Goal: Task Accomplishment & Management: Use online tool/utility

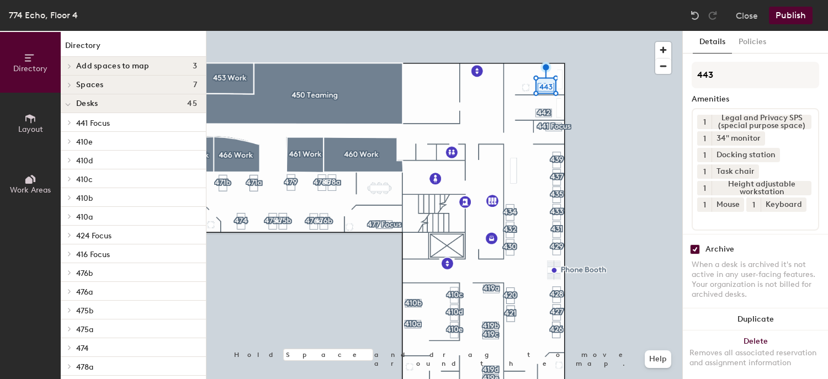
click at [694, 245] on input "checkbox" at bounding box center [695, 250] width 10 height 10
click at [695, 245] on input "checkbox" at bounding box center [695, 250] width 10 height 10
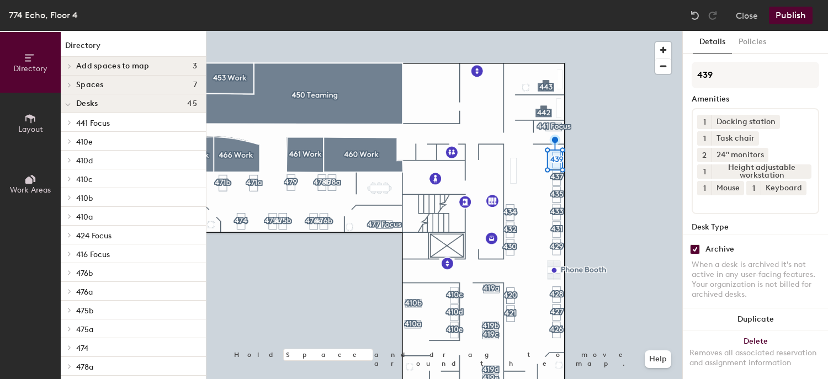
click at [695, 245] on input "checkbox" at bounding box center [695, 250] width 10 height 10
click at [698, 245] on input "checkbox" at bounding box center [695, 250] width 10 height 10
checkbox input "false"
click at [696, 245] on input "checkbox" at bounding box center [695, 250] width 10 height 10
click at [694, 245] on input "checkbox" at bounding box center [695, 250] width 10 height 10
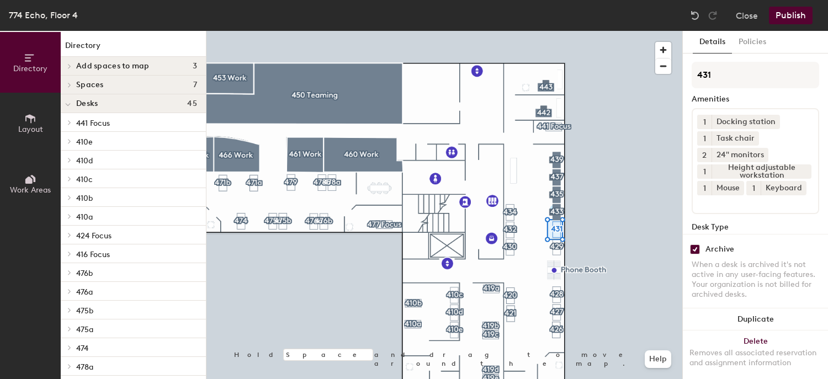
click at [695, 245] on input "checkbox" at bounding box center [695, 250] width 10 height 10
click at [693, 245] on input "checkbox" at bounding box center [695, 250] width 10 height 10
click at [694, 245] on input "checkbox" at bounding box center [695, 250] width 10 height 10
drag, startPoint x: 694, startPoint y: 240, endPoint x: 687, endPoint y: 240, distance: 6.6
click at [693, 245] on input "checkbox" at bounding box center [695, 250] width 10 height 10
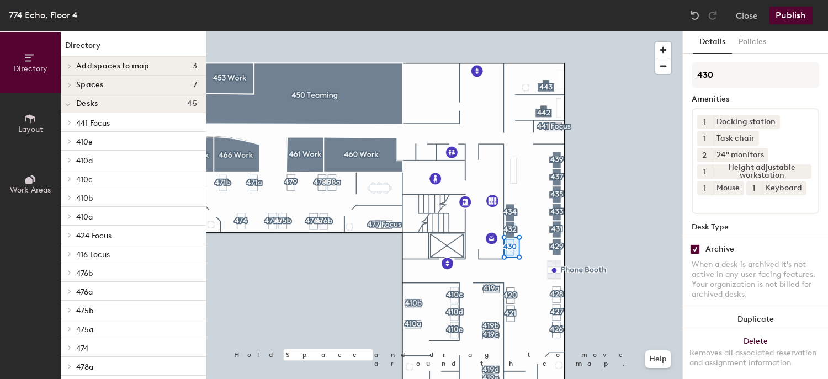
click at [692, 245] on input "checkbox" at bounding box center [695, 250] width 10 height 10
click at [696, 245] on input "checkbox" at bounding box center [695, 250] width 10 height 10
click at [692, 245] on input "checkbox" at bounding box center [695, 250] width 10 height 10
click at [695, 245] on input "checkbox" at bounding box center [695, 250] width 10 height 10
click at [697, 245] on input "checkbox" at bounding box center [695, 250] width 10 height 10
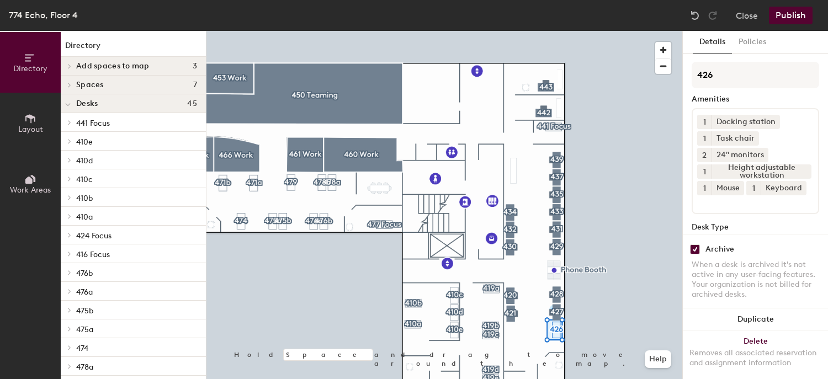
click at [694, 245] on input "checkbox" at bounding box center [695, 250] width 10 height 10
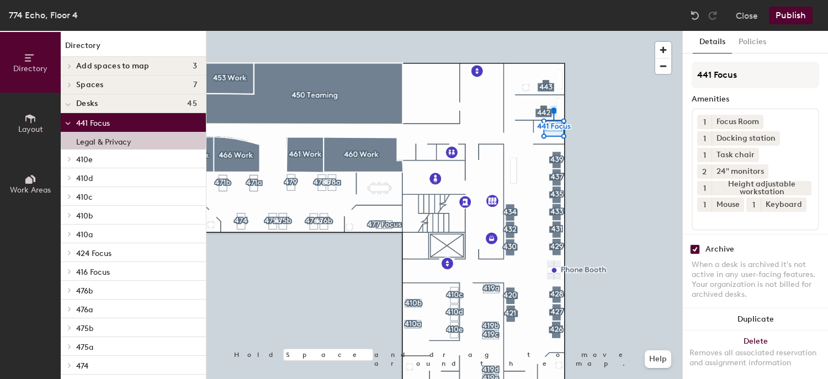
click at [695, 245] on input "checkbox" at bounding box center [695, 250] width 10 height 10
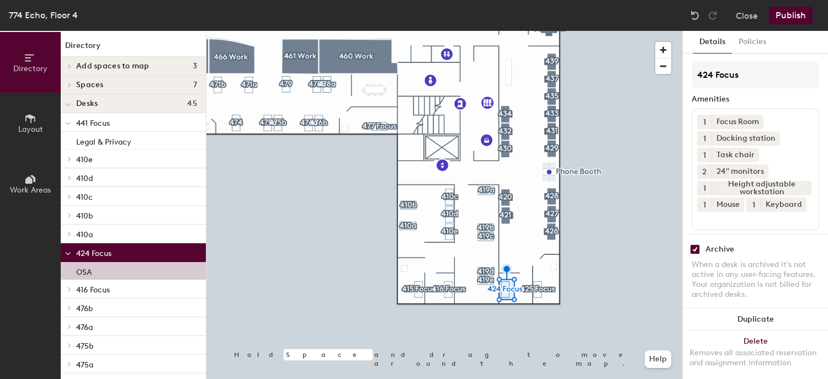
click at [694, 245] on input "checkbox" at bounding box center [695, 250] width 10 height 10
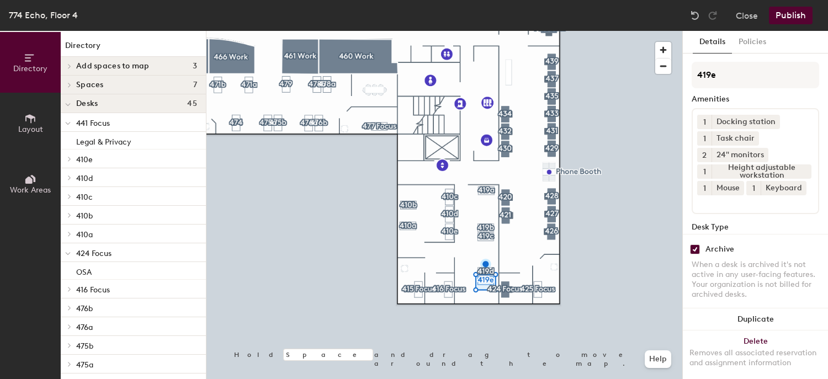
click at [693, 245] on input "checkbox" at bounding box center [695, 250] width 10 height 10
click at [694, 245] on input "checkbox" at bounding box center [695, 250] width 10 height 10
click at [697, 245] on input "checkbox" at bounding box center [695, 250] width 10 height 10
click at [694, 245] on input "checkbox" at bounding box center [695, 250] width 10 height 10
click at [695, 245] on input "checkbox" at bounding box center [695, 250] width 10 height 10
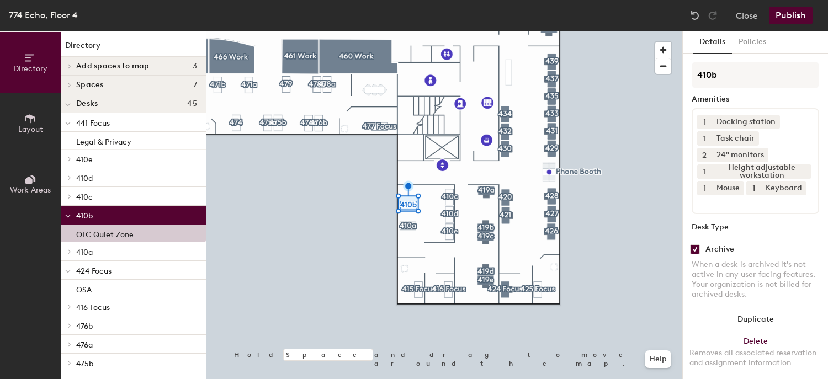
click at [692, 245] on input "checkbox" at bounding box center [695, 250] width 10 height 10
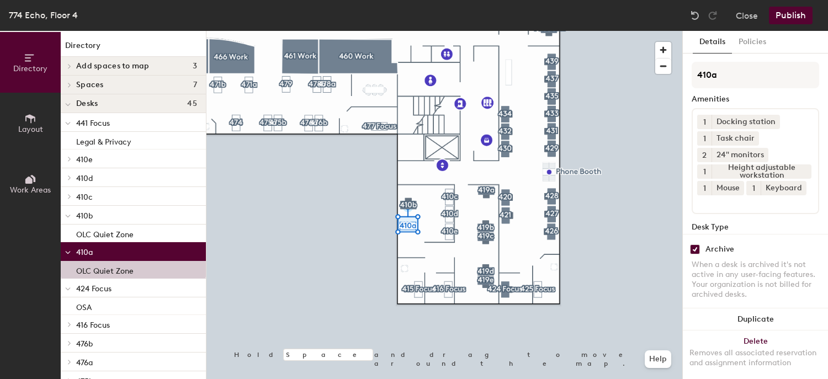
click at [693, 245] on input "checkbox" at bounding box center [695, 250] width 10 height 10
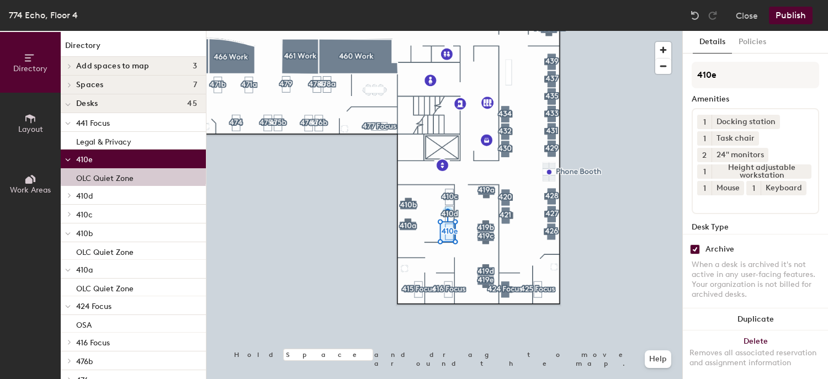
click at [693, 245] on input "checkbox" at bounding box center [695, 250] width 10 height 10
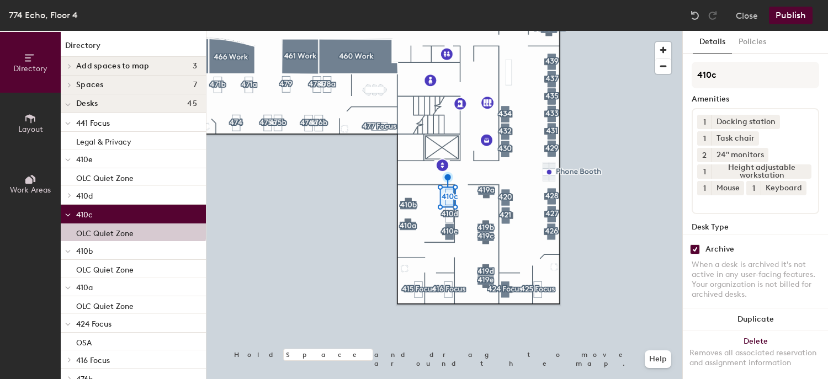
click at [695, 245] on input "checkbox" at bounding box center [695, 250] width 10 height 10
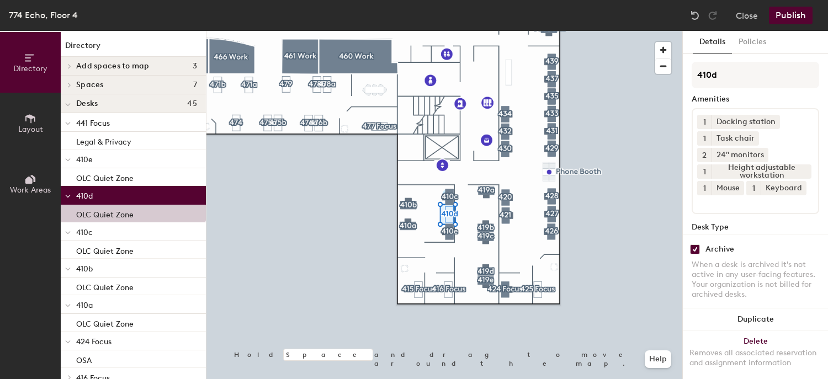
click at [693, 245] on input "checkbox" at bounding box center [695, 250] width 10 height 10
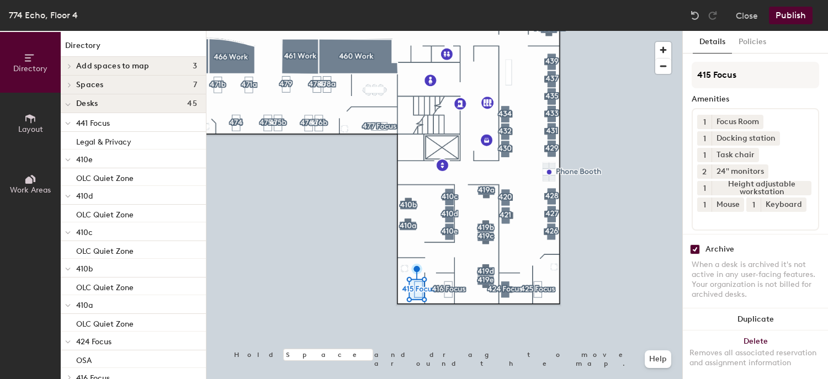
click at [695, 245] on input "checkbox" at bounding box center [695, 250] width 10 height 10
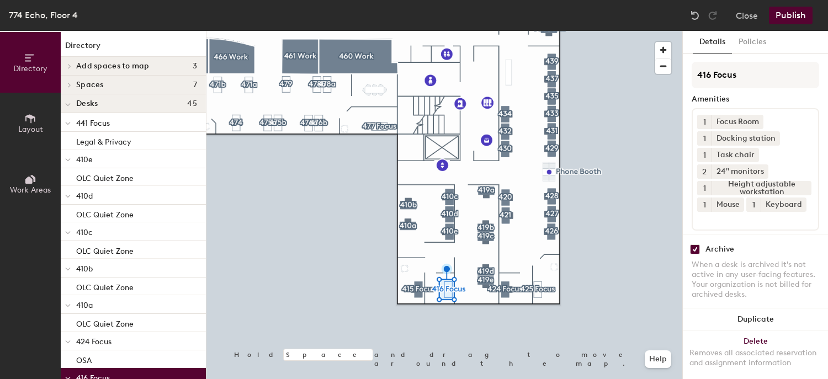
click at [694, 245] on input "checkbox" at bounding box center [695, 250] width 10 height 10
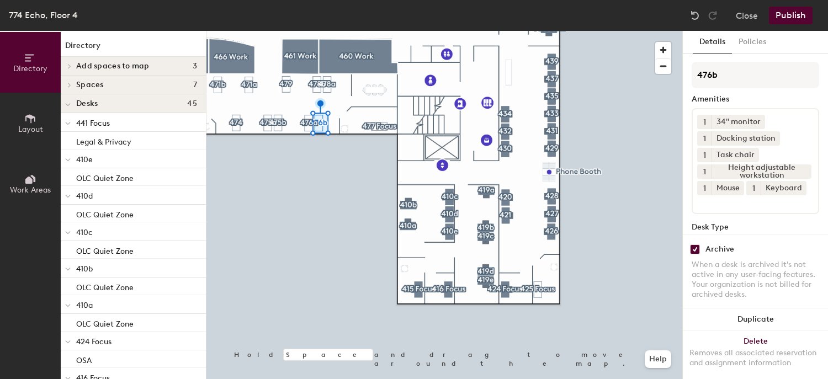
click at [693, 245] on input "checkbox" at bounding box center [695, 250] width 10 height 10
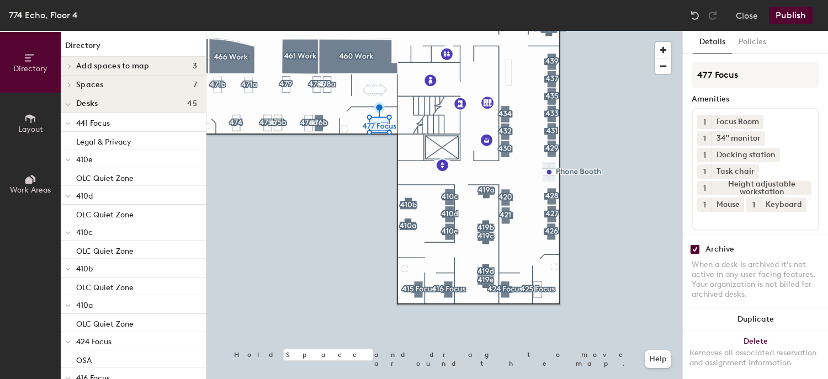
click at [695, 245] on input "checkbox" at bounding box center [695, 250] width 10 height 10
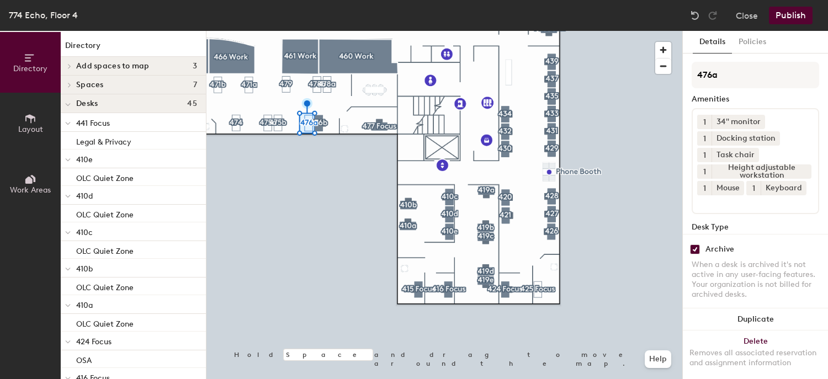
click at [696, 245] on input "checkbox" at bounding box center [695, 250] width 10 height 10
click at [694, 245] on input "checkbox" at bounding box center [695, 250] width 10 height 10
click at [692, 245] on input "checkbox" at bounding box center [695, 250] width 10 height 10
click at [698, 245] on input "checkbox" at bounding box center [695, 250] width 10 height 10
click at [695, 245] on input "checkbox" at bounding box center [695, 250] width 10 height 10
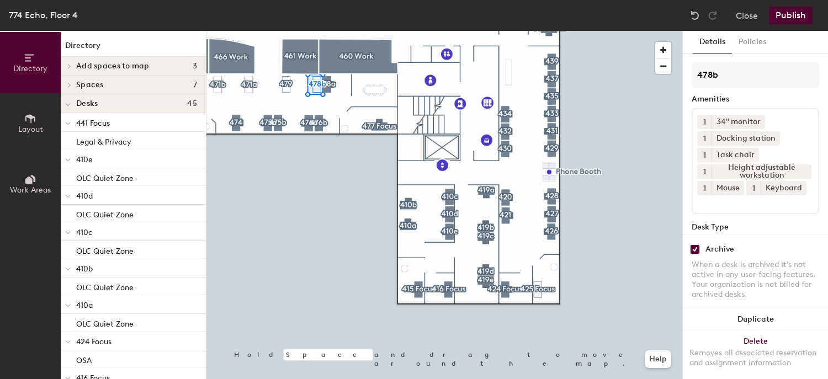
click at [690, 245] on input "checkbox" at bounding box center [695, 250] width 10 height 10
click at [691, 245] on input "checkbox" at bounding box center [695, 250] width 10 height 10
click at [697, 245] on input "checkbox" at bounding box center [695, 250] width 10 height 10
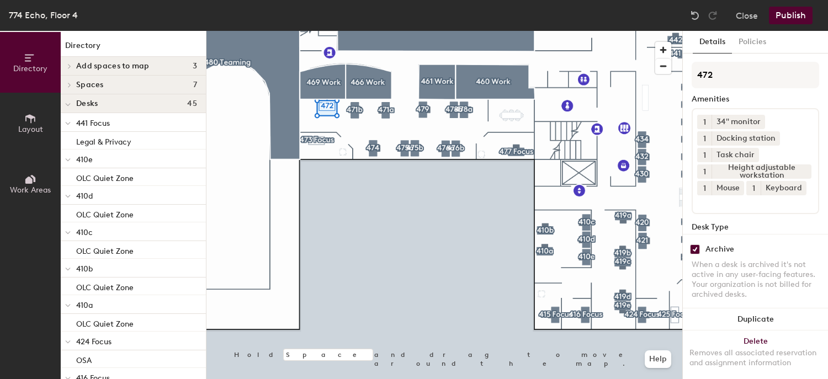
click at [694, 245] on input "checkbox" at bounding box center [695, 250] width 10 height 10
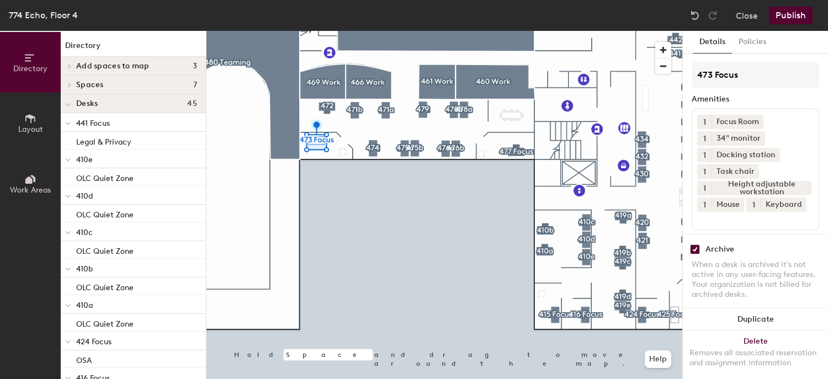
click at [693, 245] on input "checkbox" at bounding box center [695, 250] width 10 height 10
checkbox input "false"
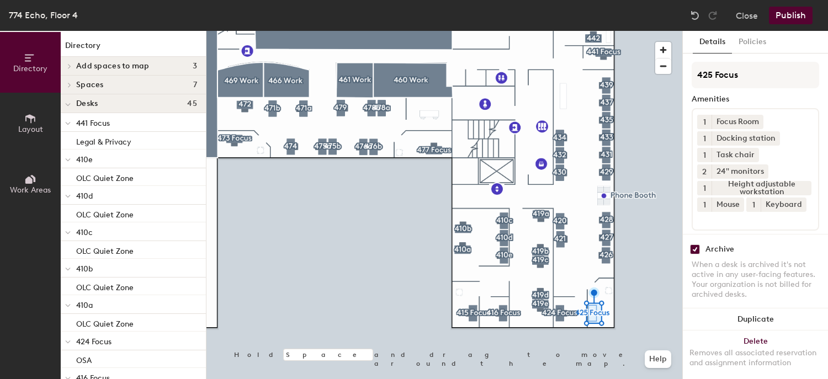
click at [695, 245] on input "checkbox" at bounding box center [695, 250] width 10 height 10
checkbox input "false"
click at [787, 16] on button "Publish" at bounding box center [791, 16] width 44 height 18
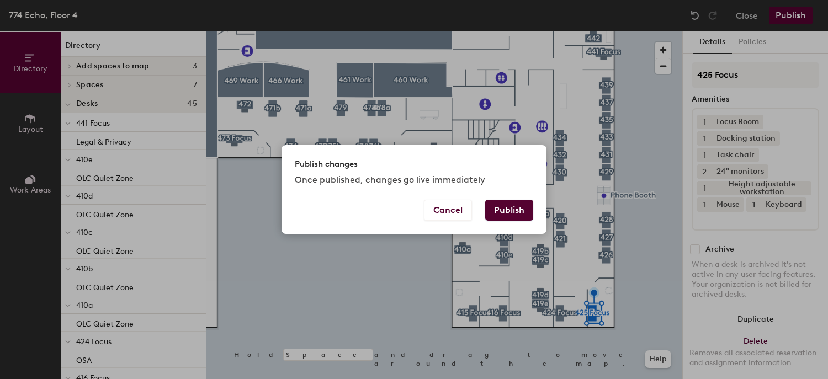
click at [511, 205] on button "Publish" at bounding box center [509, 210] width 48 height 21
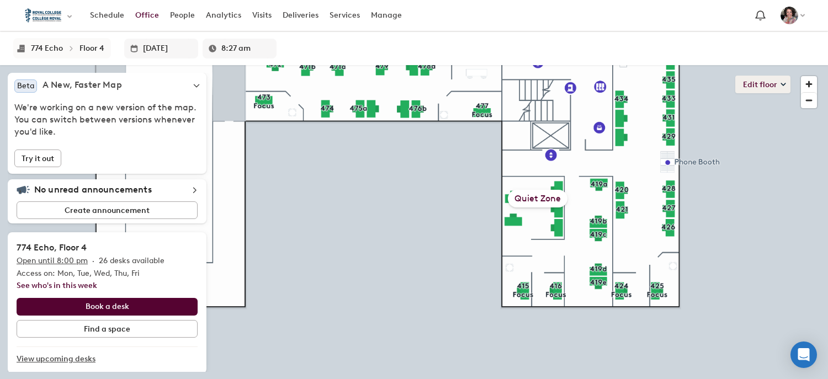
click at [755, 83] on button "Edit floor" at bounding box center [762, 85] width 55 height 18
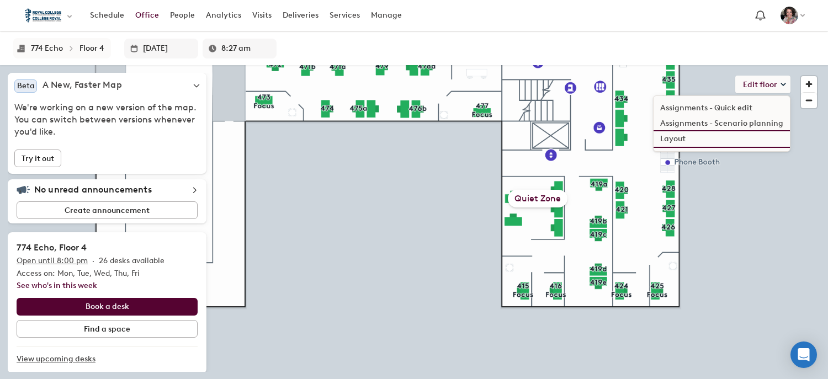
click at [690, 136] on li "Layout" at bounding box center [722, 138] width 136 height 15
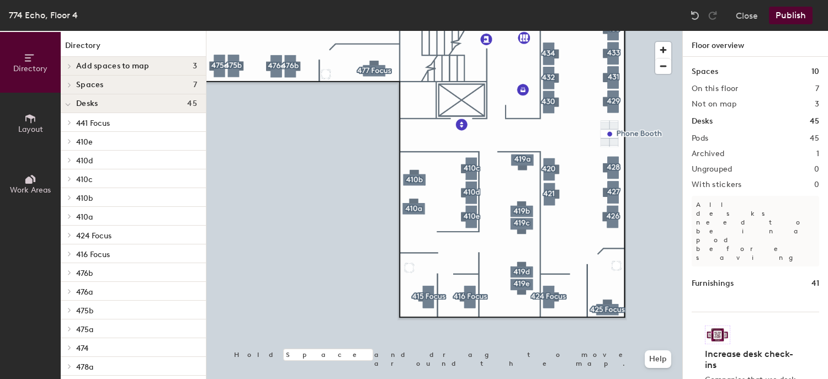
click at [783, 13] on button "Publish" at bounding box center [791, 16] width 44 height 18
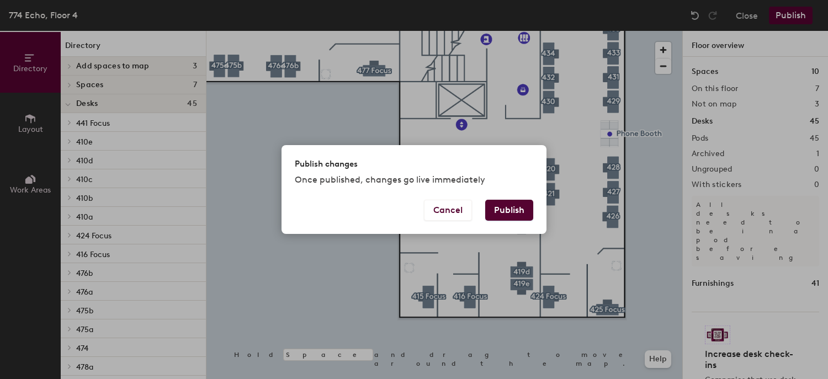
click at [498, 209] on button "Publish" at bounding box center [509, 210] width 48 height 21
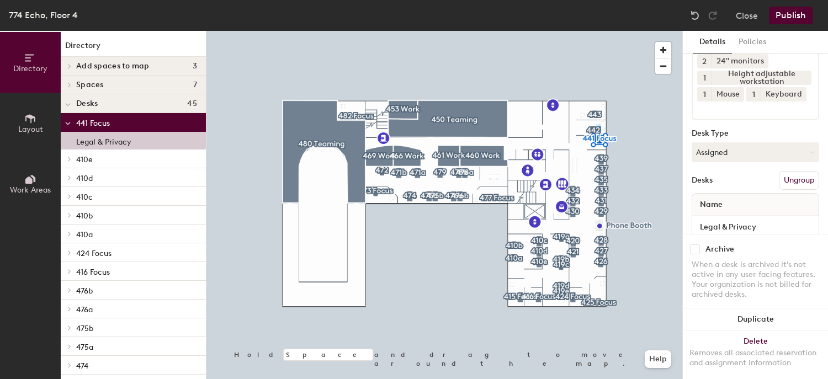
scroll to position [155, 0]
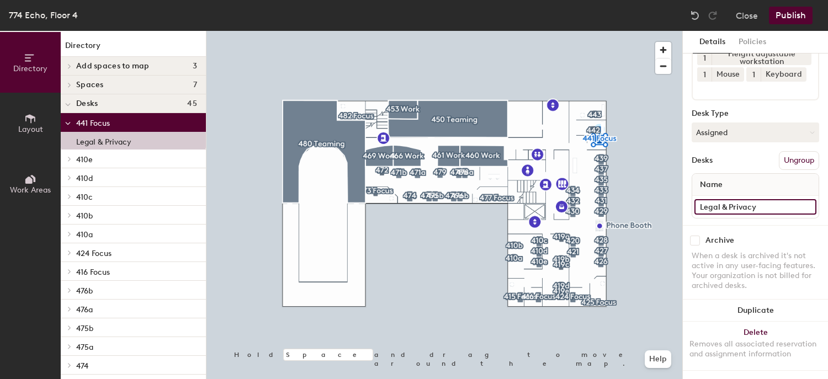
click at [752, 200] on input "Legal & Privacy" at bounding box center [755, 206] width 122 height 15
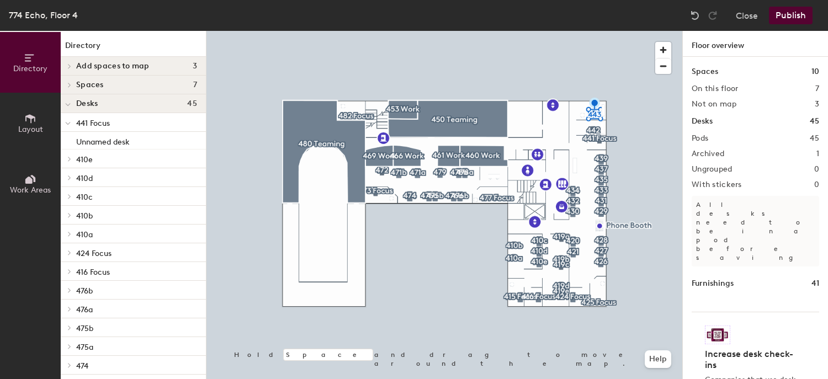
click at [785, 16] on button "Publish" at bounding box center [791, 16] width 44 height 18
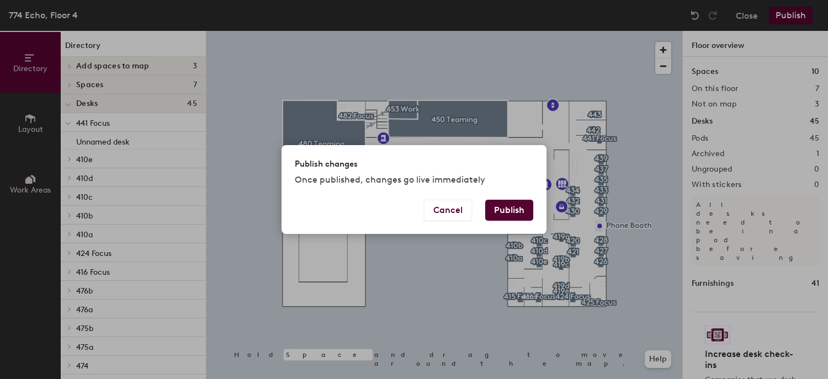
click at [501, 213] on button "Publish" at bounding box center [509, 210] width 48 height 21
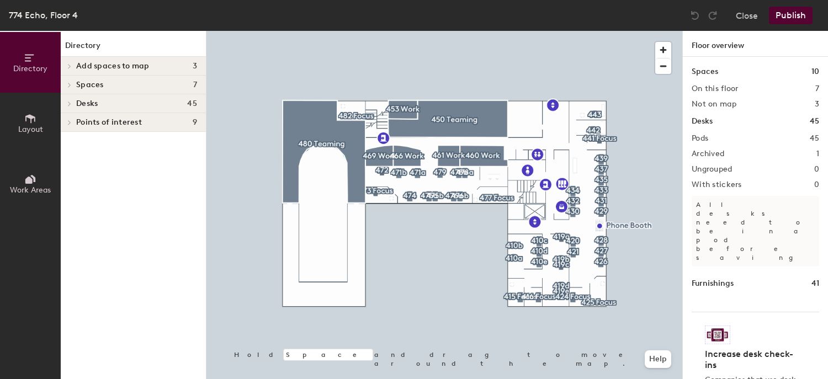
click at [26, 179] on icon at bounding box center [28, 180] width 7 height 7
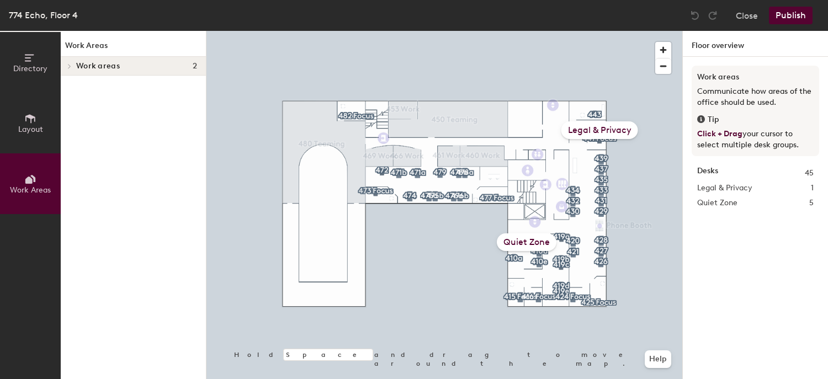
click at [589, 128] on div "Legal & Privacy" at bounding box center [599, 130] width 77 height 18
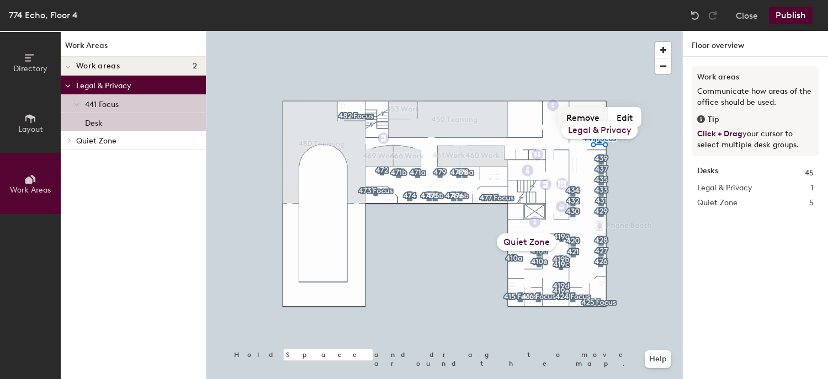
click at [593, 113] on button "Remove" at bounding box center [583, 117] width 50 height 20
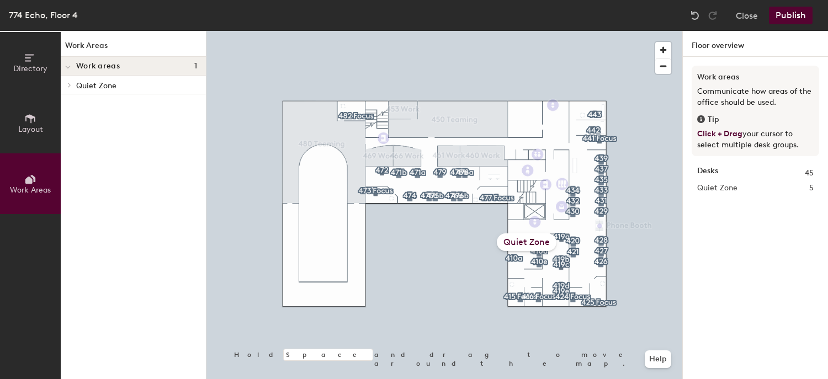
click at [33, 182] on icon at bounding box center [30, 179] width 12 height 12
click at [593, 87] on button "Create work area" at bounding box center [594, 91] width 89 height 20
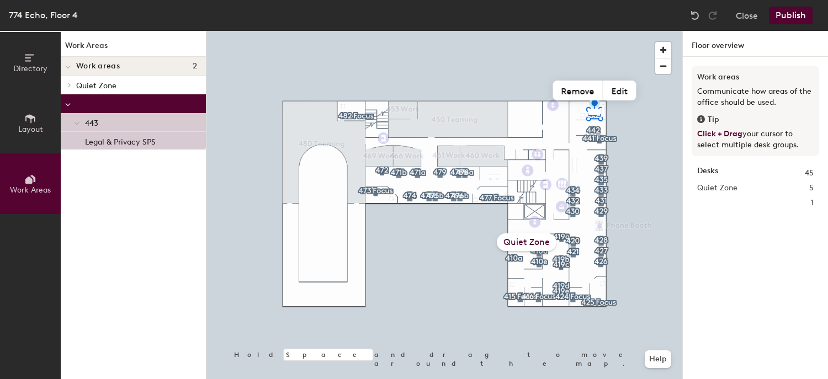
click at [595, 115] on div at bounding box center [594, 112] width 13 height 7
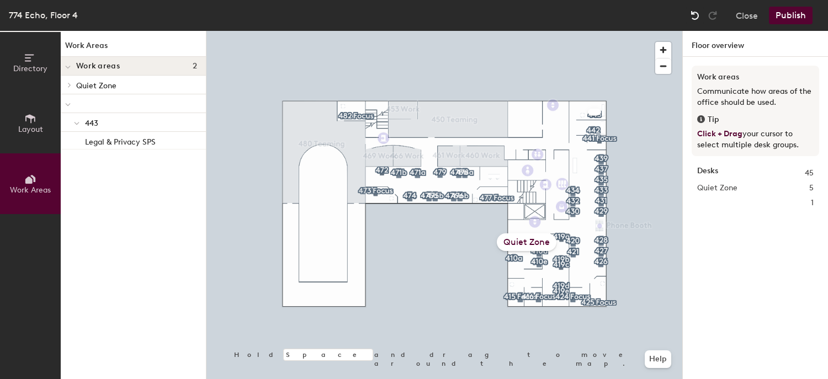
click at [694, 16] on img at bounding box center [694, 15] width 11 height 11
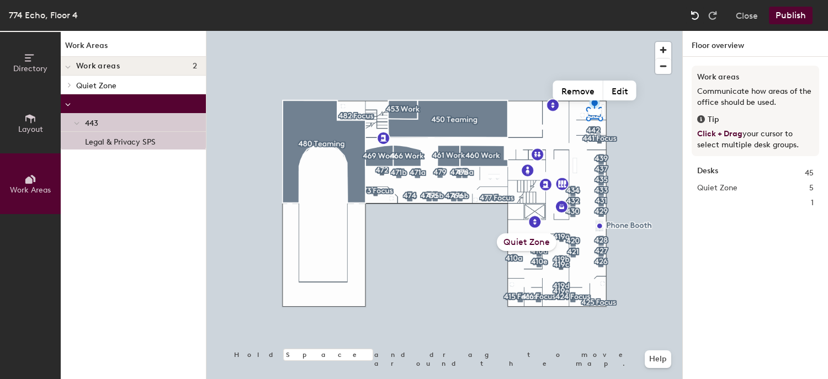
click at [694, 16] on img at bounding box center [694, 15] width 11 height 11
click at [696, 15] on img at bounding box center [694, 15] width 11 height 11
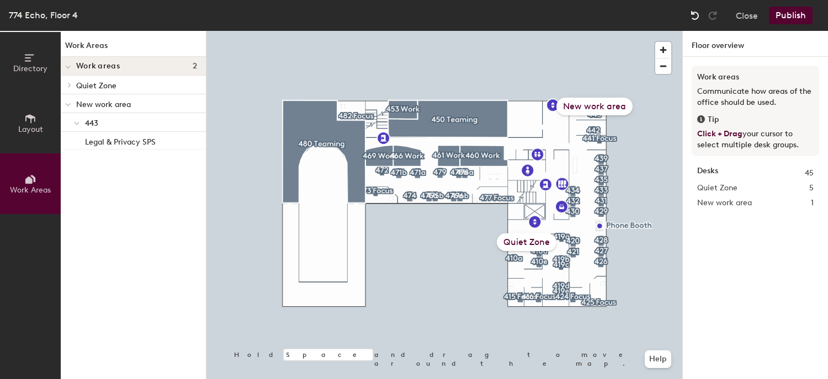
click at [693, 15] on img at bounding box center [694, 15] width 11 height 11
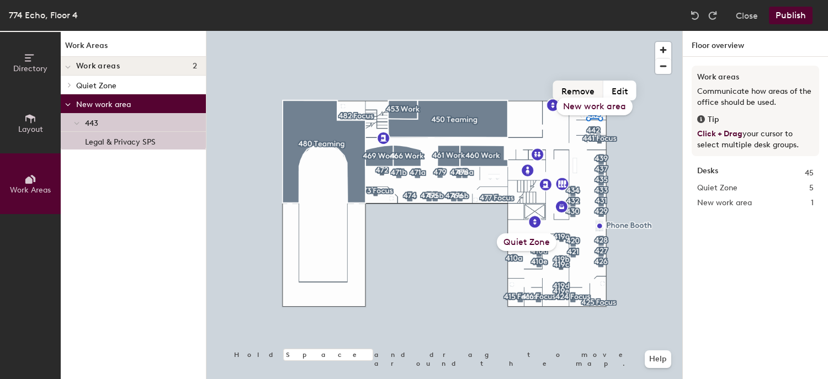
click at [575, 88] on button "Remove" at bounding box center [578, 91] width 50 height 20
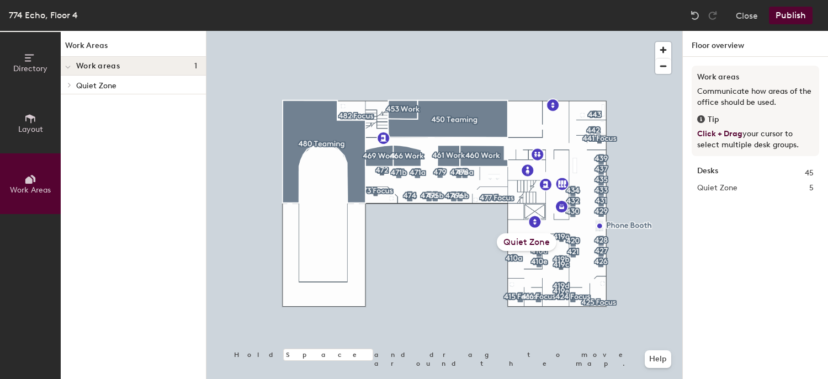
click at [29, 188] on span "Work Areas" at bounding box center [30, 189] width 41 height 9
click at [0, 153] on button "Work Areas" at bounding box center [30, 183] width 61 height 61
click at [45, 182] on button "Work Areas" at bounding box center [30, 183] width 61 height 61
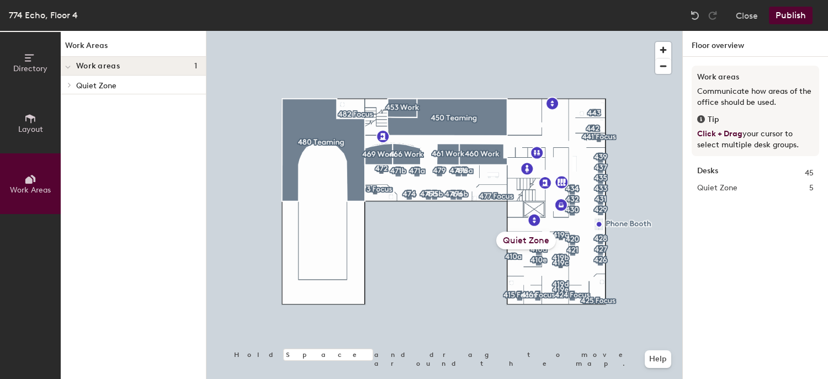
click at [23, 182] on button "Work Areas" at bounding box center [30, 183] width 61 height 61
click at [29, 197] on button "Work Areas" at bounding box center [30, 183] width 61 height 61
click at [92, 65] on span "Work areas" at bounding box center [98, 66] width 44 height 9
click at [73, 65] on span at bounding box center [68, 66] width 9 height 6
click at [26, 180] on icon at bounding box center [28, 180] width 7 height 7
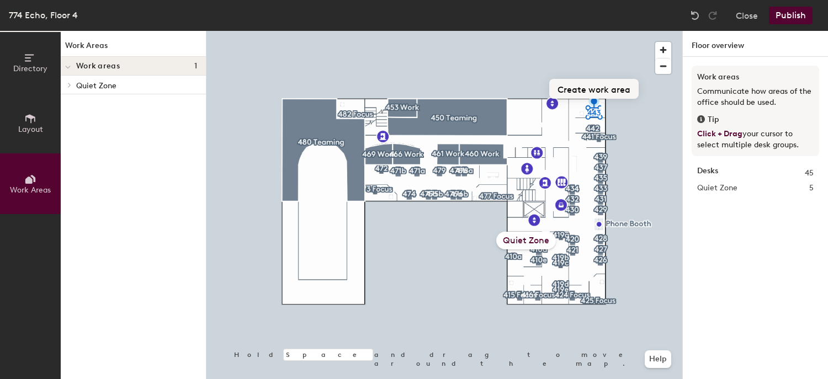
click at [599, 89] on button "Create work area" at bounding box center [593, 89] width 89 height 20
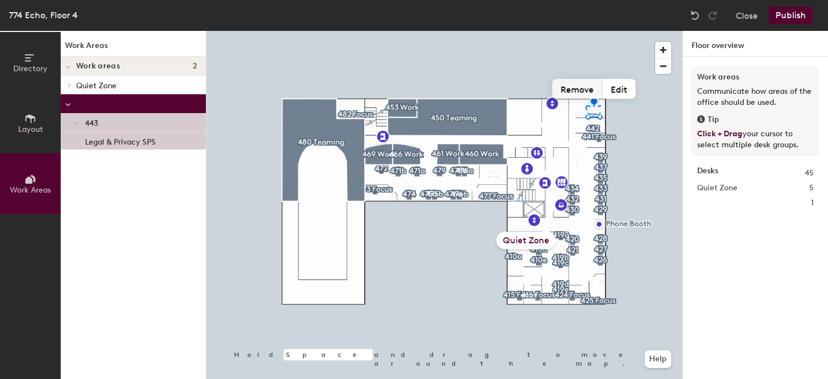
click at [586, 92] on button "Remove" at bounding box center [578, 89] width 50 height 20
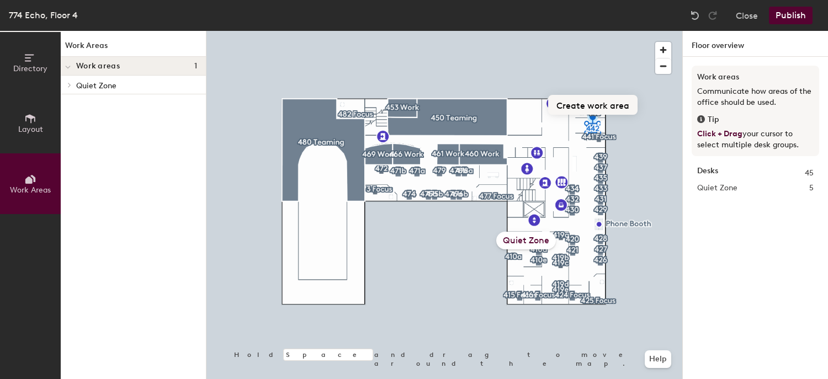
click at [598, 81] on div "Hold Space and drag to move around the map. Help Quiet Zone Create work area" at bounding box center [444, 205] width 476 height 348
click button "Create work area" at bounding box center [592, 105] width 89 height 20
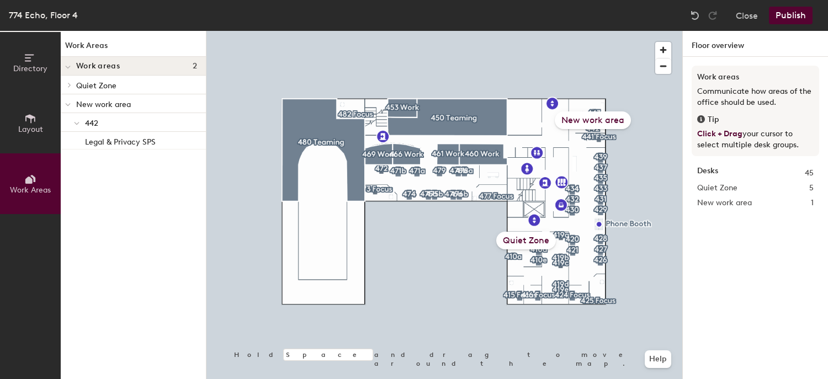
click at [598, 118] on div "New work area" at bounding box center [593, 120] width 76 height 18
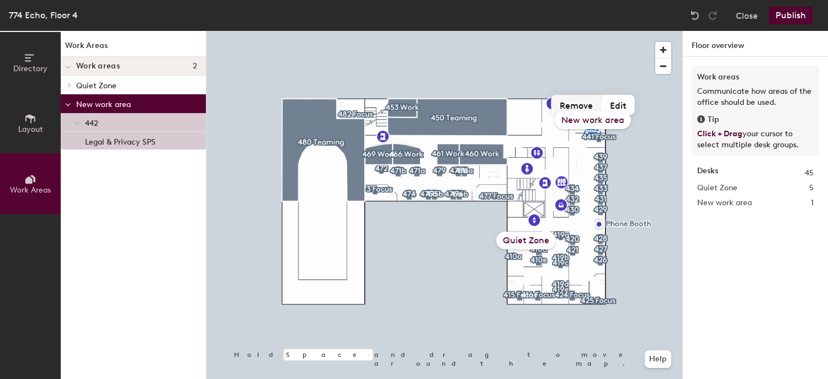
click at [587, 103] on button "Remove" at bounding box center [576, 105] width 50 height 20
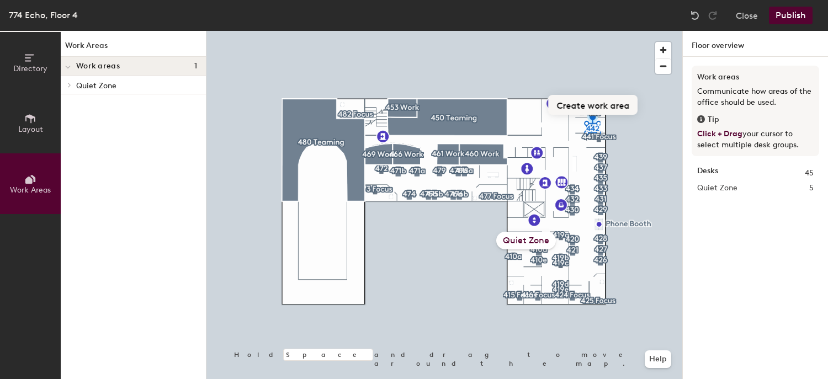
click at [625, 31] on div at bounding box center [444, 31] width 476 height 0
click at [609, 88] on button "Create work area" at bounding box center [593, 89] width 89 height 20
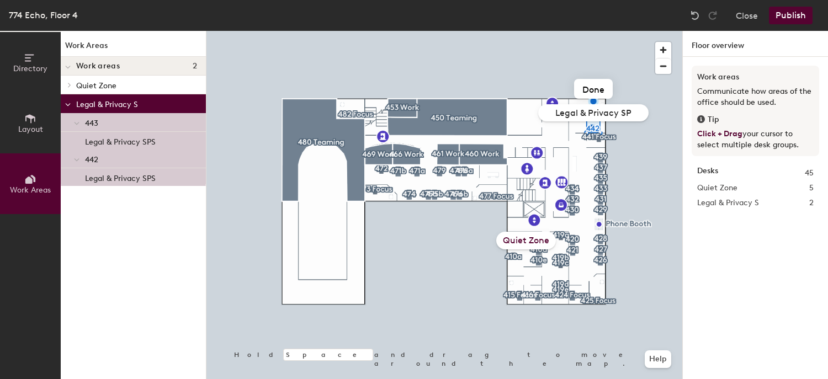
type input "Legal & Privacy SPS"
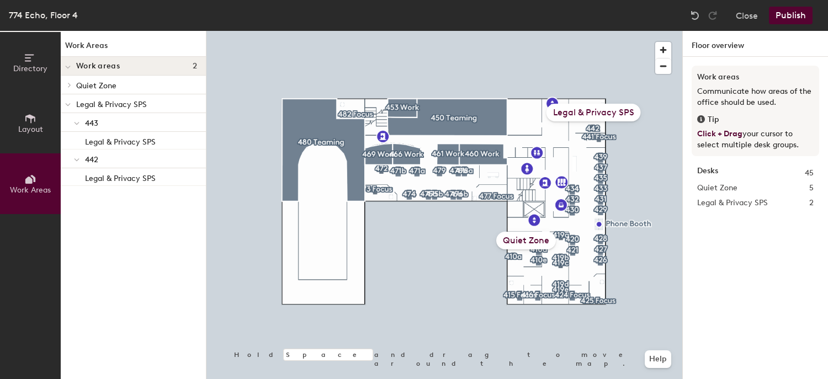
click at [780, 15] on button "Publish" at bounding box center [791, 16] width 44 height 18
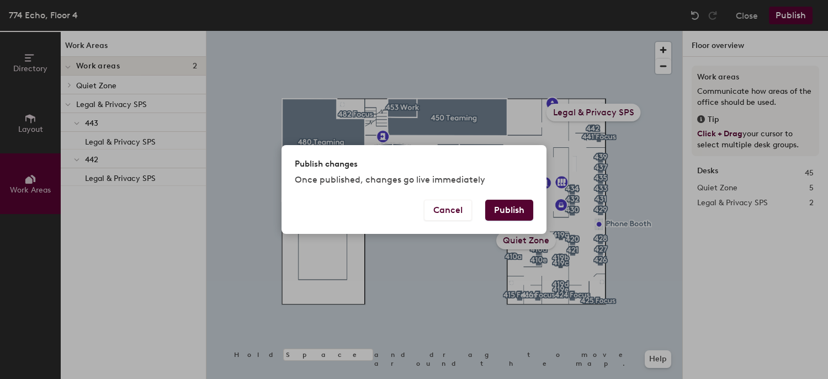
click at [521, 209] on button "Publish" at bounding box center [509, 210] width 48 height 21
